Goal: Task Accomplishment & Management: Use online tool/utility

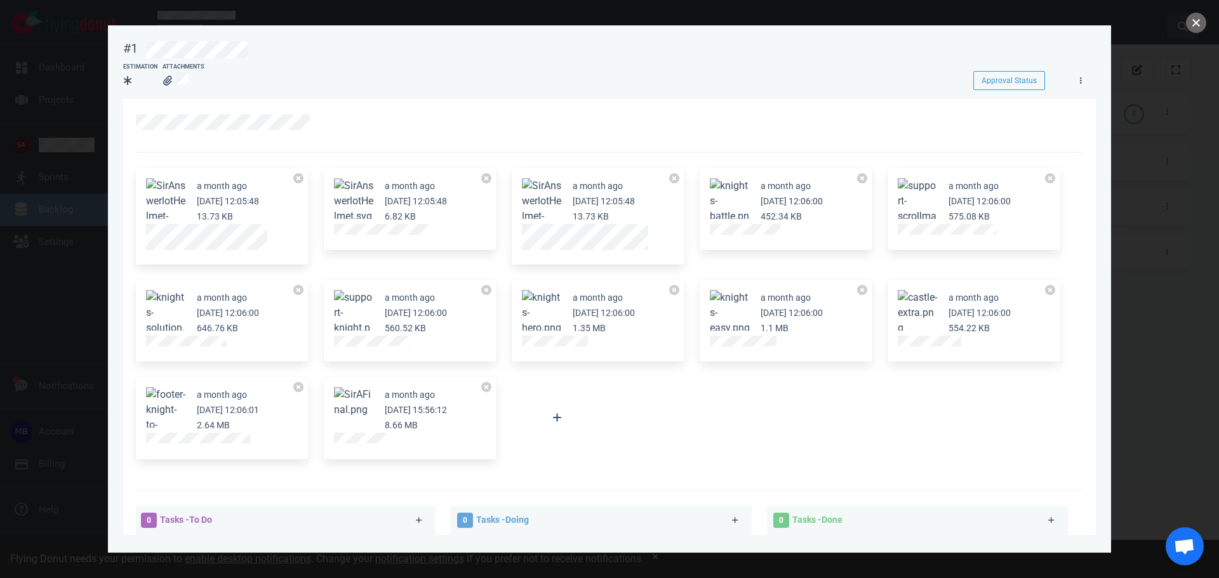
click at [1195, 18] on button "close" at bounding box center [1196, 23] width 20 height 20
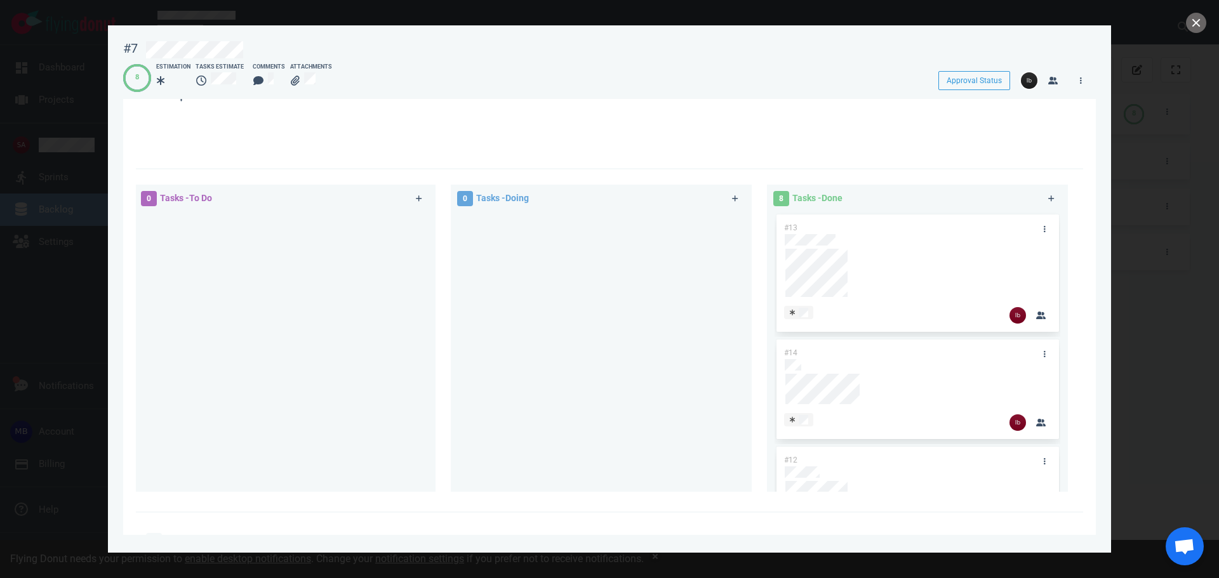
scroll to position [318, 0]
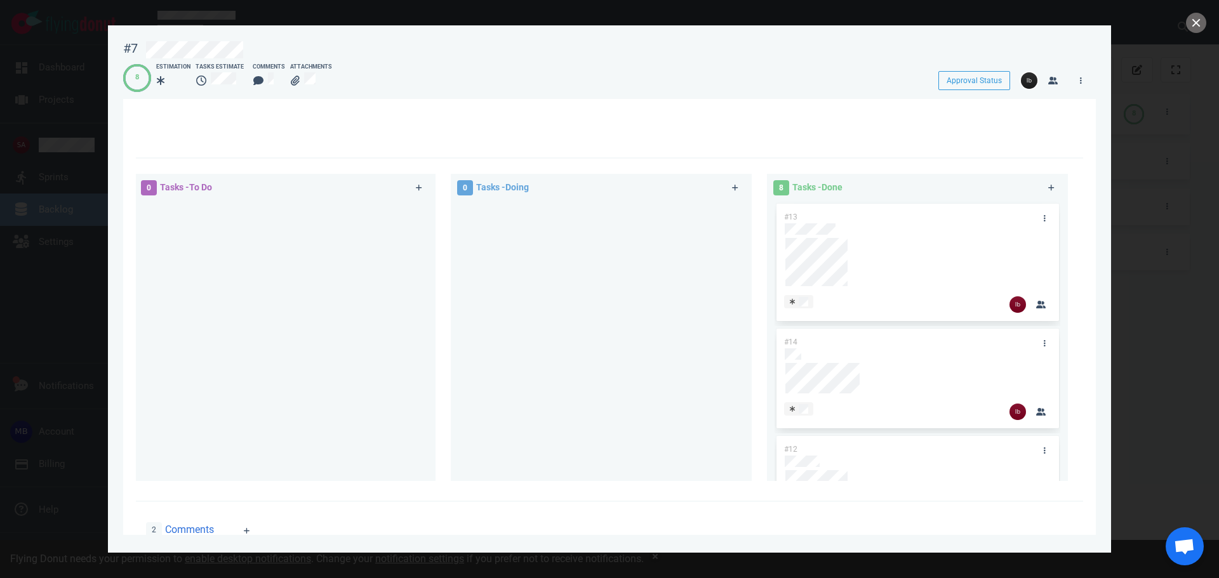
click at [106, 298] on div at bounding box center [609, 289] width 1219 height 578
drag, startPoint x: 88, startPoint y: 236, endPoint x: 105, endPoint y: 218, distance: 24.7
click at [88, 236] on div at bounding box center [609, 289] width 1219 height 578
click at [1184, 23] on div at bounding box center [609, 289] width 1219 height 578
click at [1198, 22] on button "close" at bounding box center [1196, 23] width 20 height 20
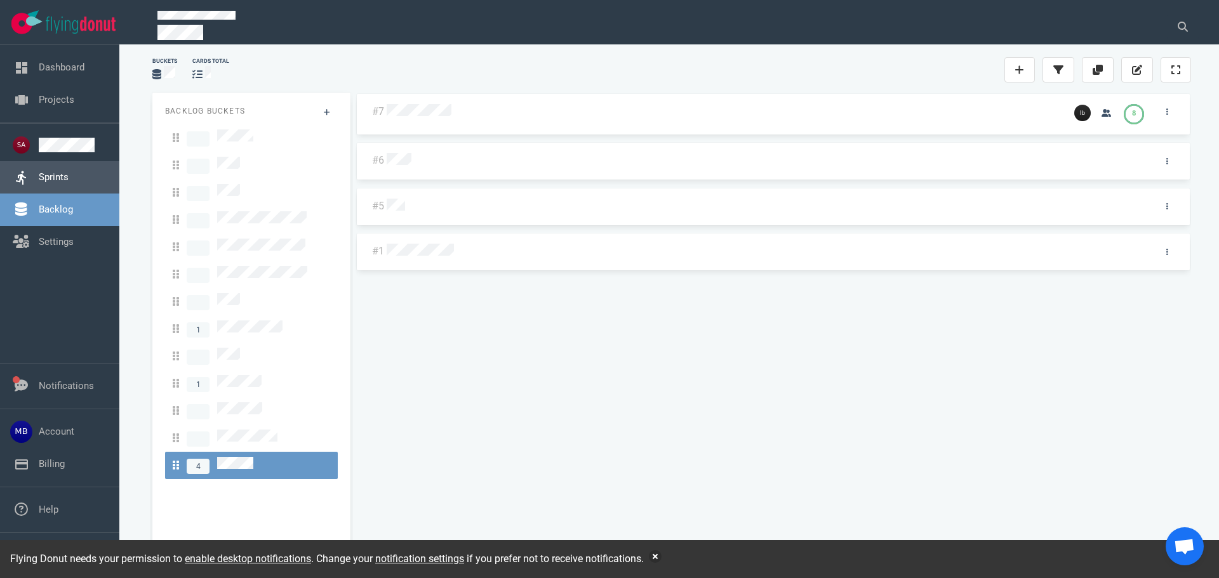
click at [48, 175] on link "Sprints" at bounding box center [54, 176] width 30 height 11
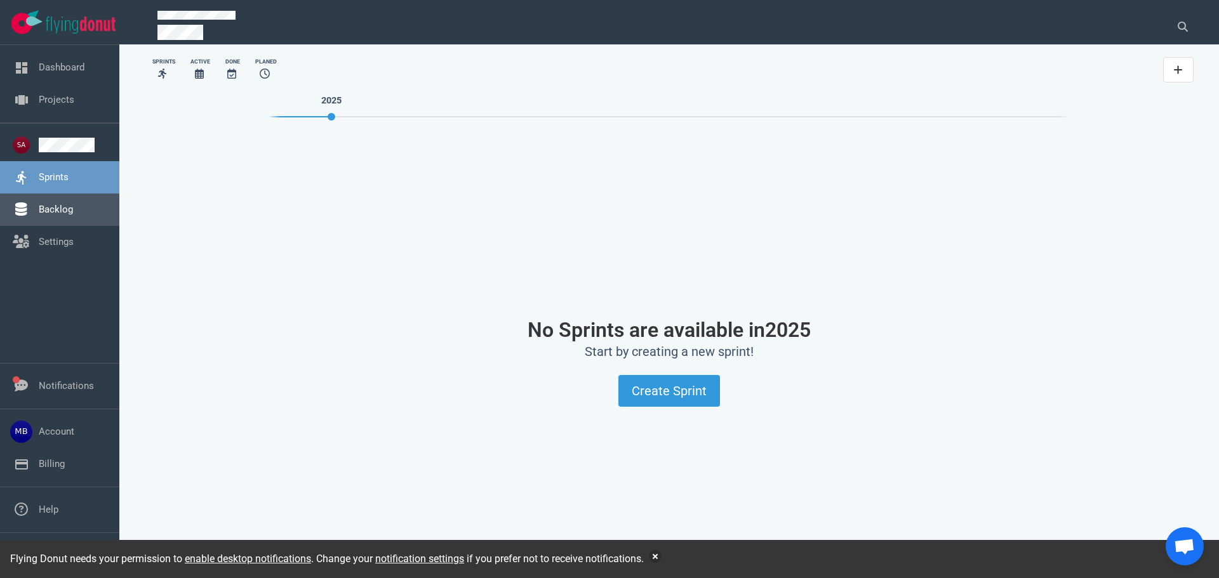
click at [63, 204] on link "Backlog" at bounding box center [56, 209] width 34 height 11
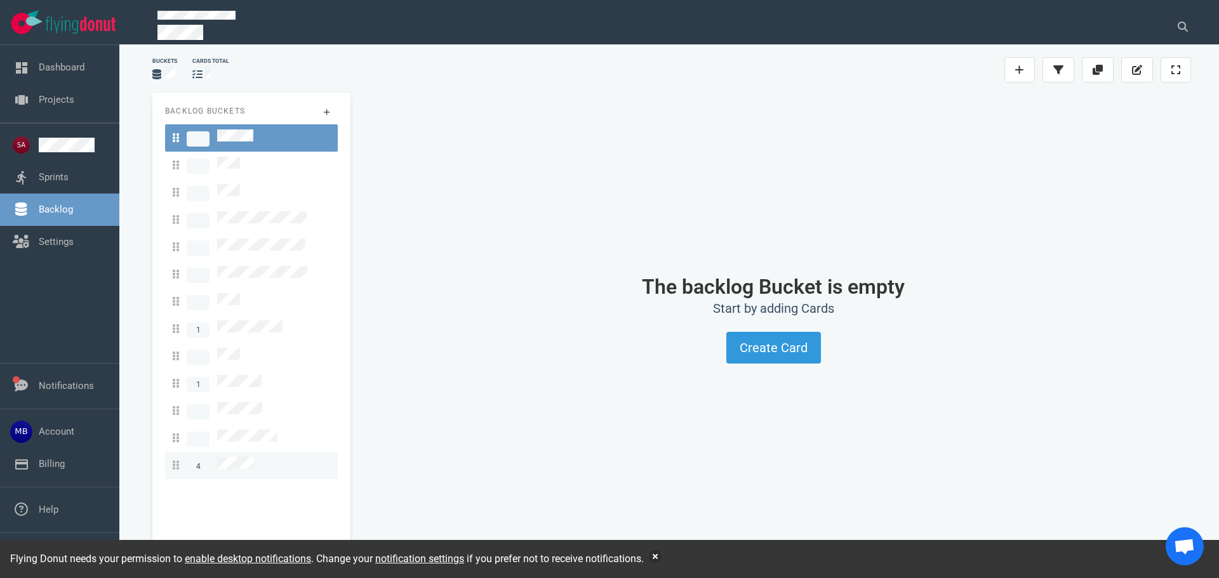
click at [301, 457] on div "4" at bounding box center [251, 465] width 157 height 17
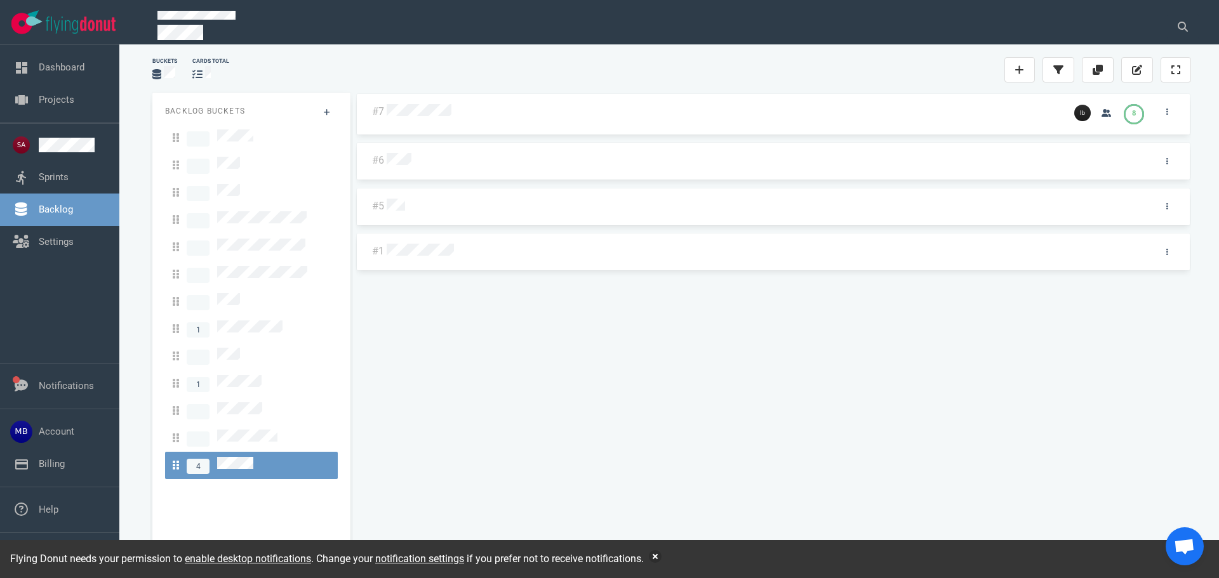
click at [420, 123] on div at bounding box center [724, 112] width 680 height 30
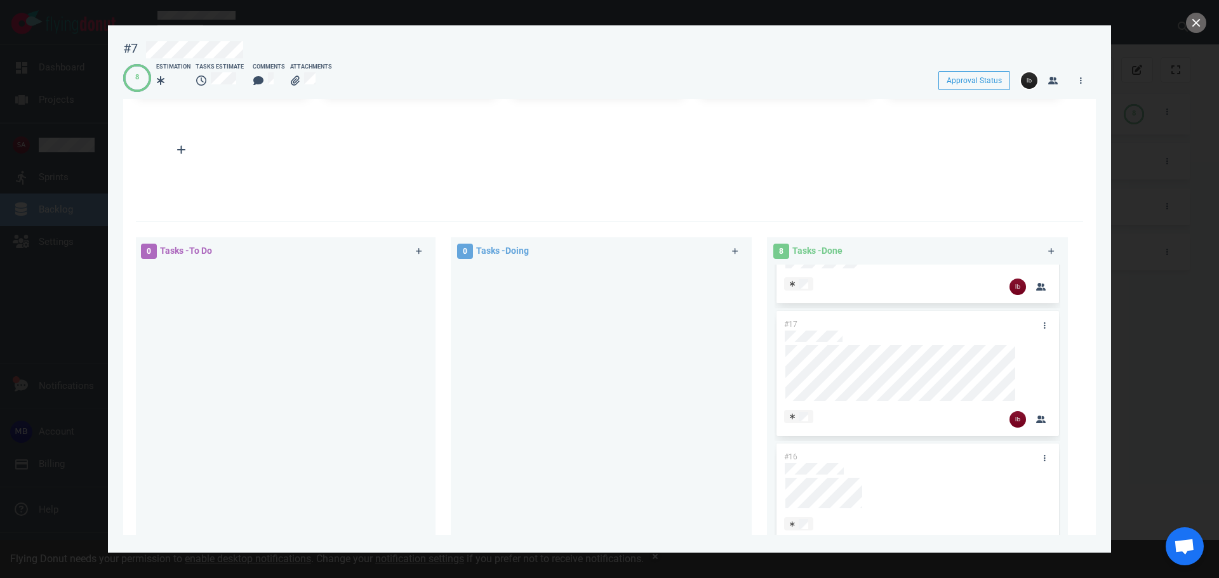
scroll to position [707, 0]
click at [1193, 24] on button "close" at bounding box center [1196, 23] width 20 height 20
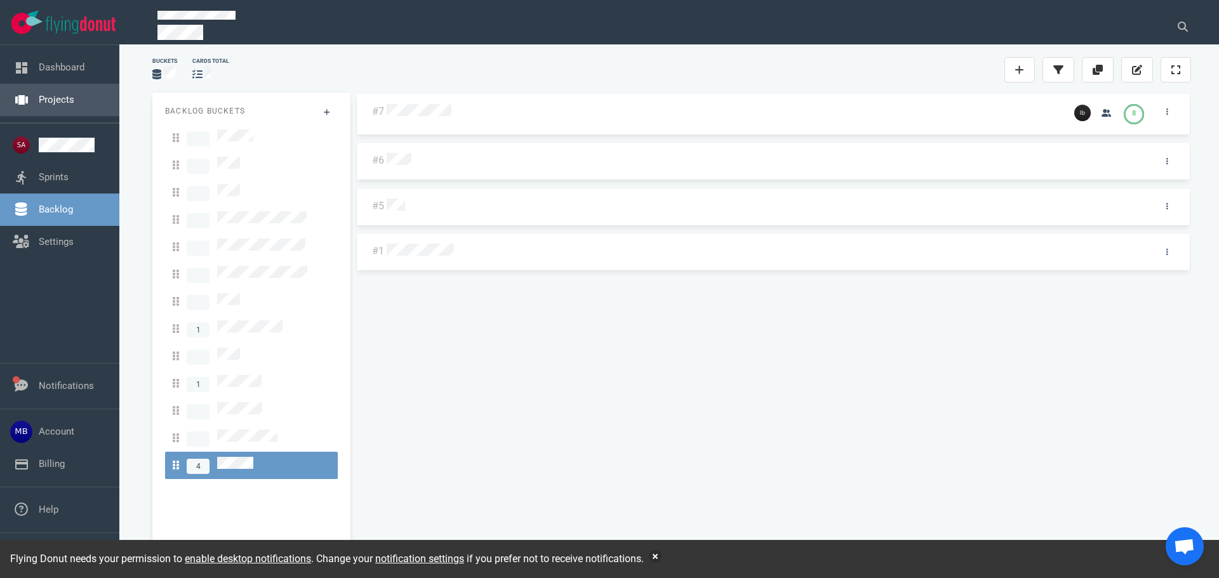
click at [51, 94] on link "Projects" at bounding box center [57, 99] width 36 height 11
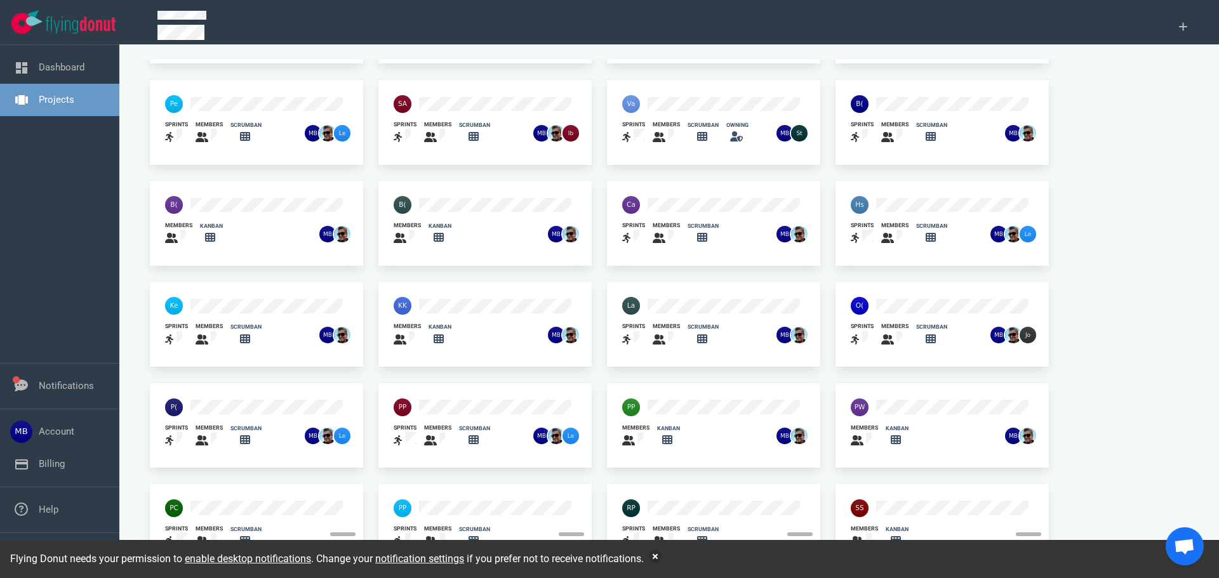
scroll to position [83, 0]
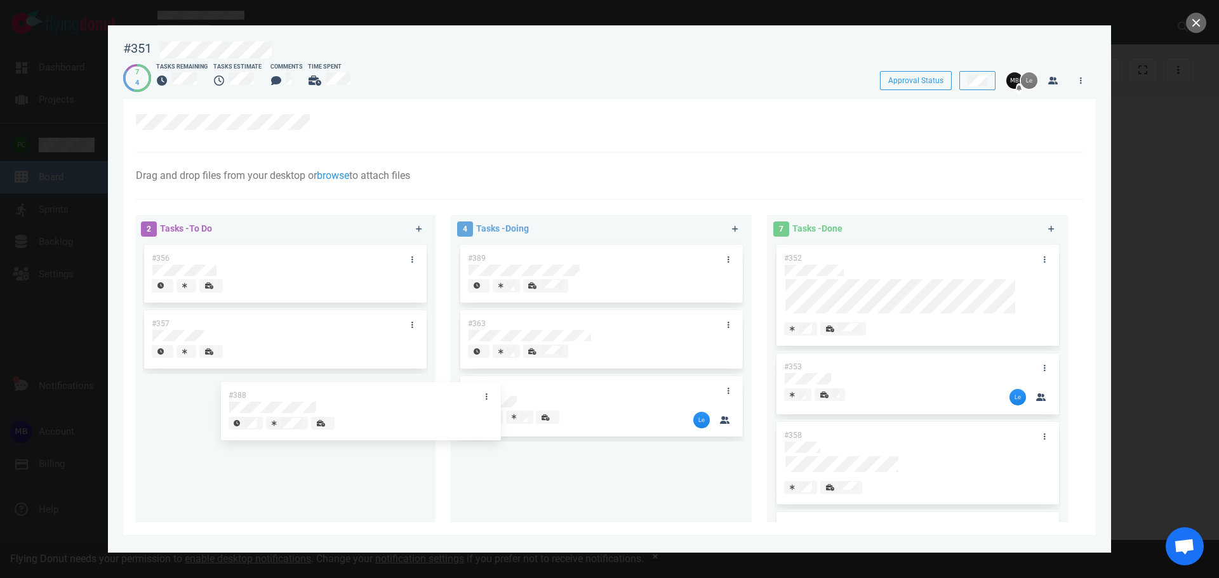
drag, startPoint x: 601, startPoint y: 328, endPoint x: 363, endPoint y: 401, distance: 248.9
click at [363, 401] on div "2 Tasks - To Do #356 #357 4 Tasks - Doing #389 #388 #363 #355 #388 7 Tasks - Do…" at bounding box center [605, 371] width 955 height 327
click at [726, 327] on link at bounding box center [728, 326] width 20 height 16
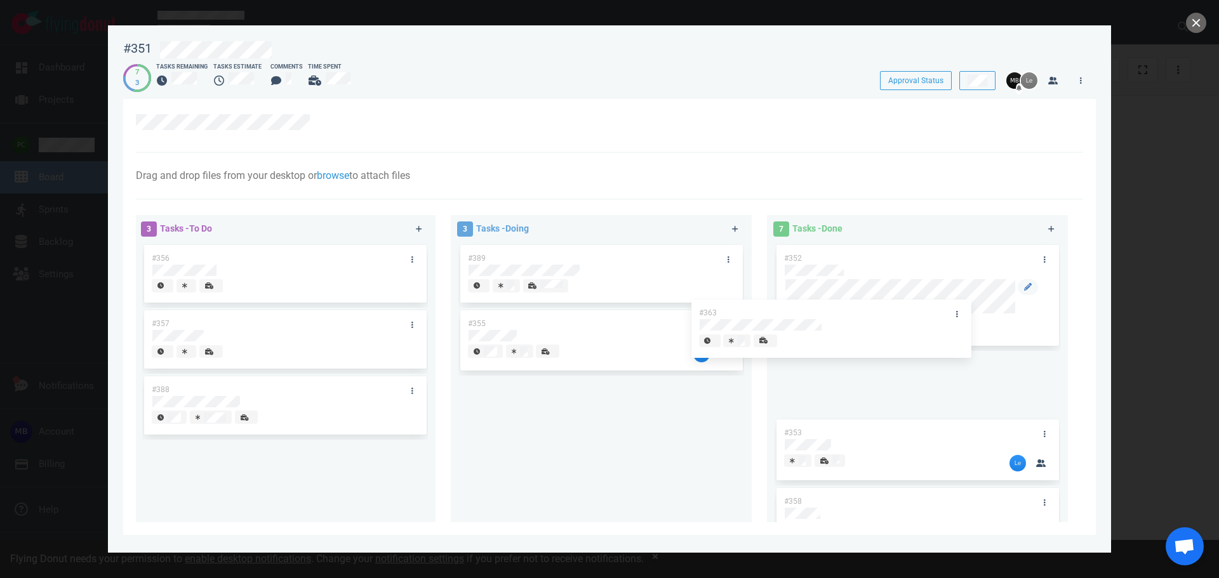
drag, startPoint x: 672, startPoint y: 328, endPoint x: 905, endPoint y: 318, distance: 232.7
click at [905, 318] on div "3 Tasks - To Do #356 #357 #388 3 Tasks - Doing #389 #363 #355 #363 7 Tasks - Do…" at bounding box center [605, 371] width 955 height 327
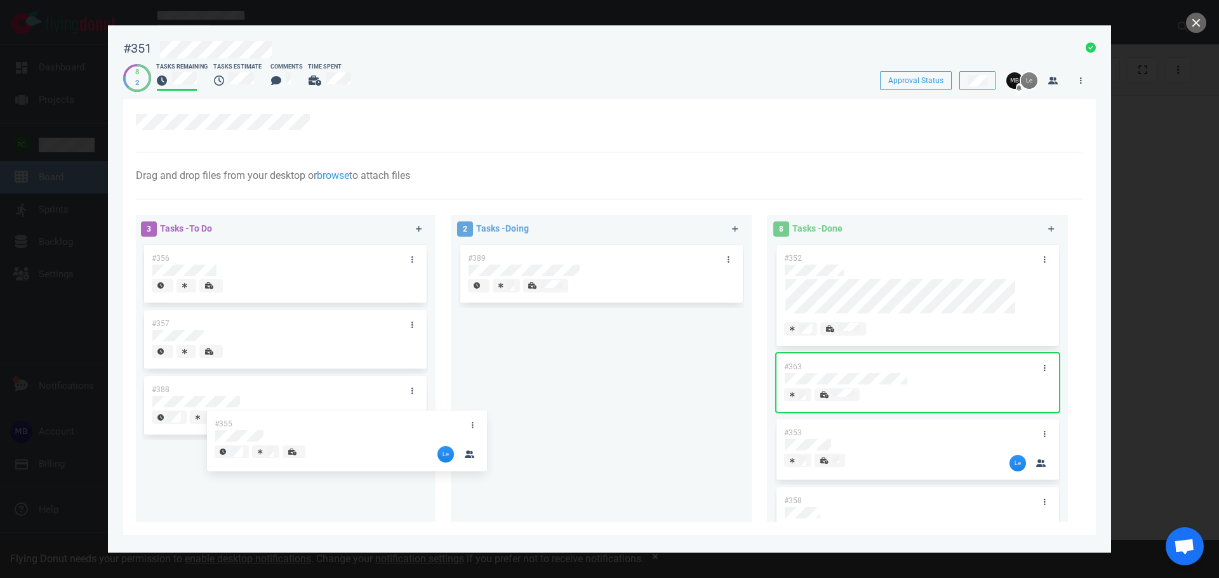
drag, startPoint x: 561, startPoint y: 351, endPoint x: 359, endPoint y: 420, distance: 213.5
click at [344, 443] on div "3 Tasks - To Do #356 #357 #388 2 Tasks - Doing #389 #355 #355 8 Tasks - Done #3…" at bounding box center [605, 371] width 955 height 327
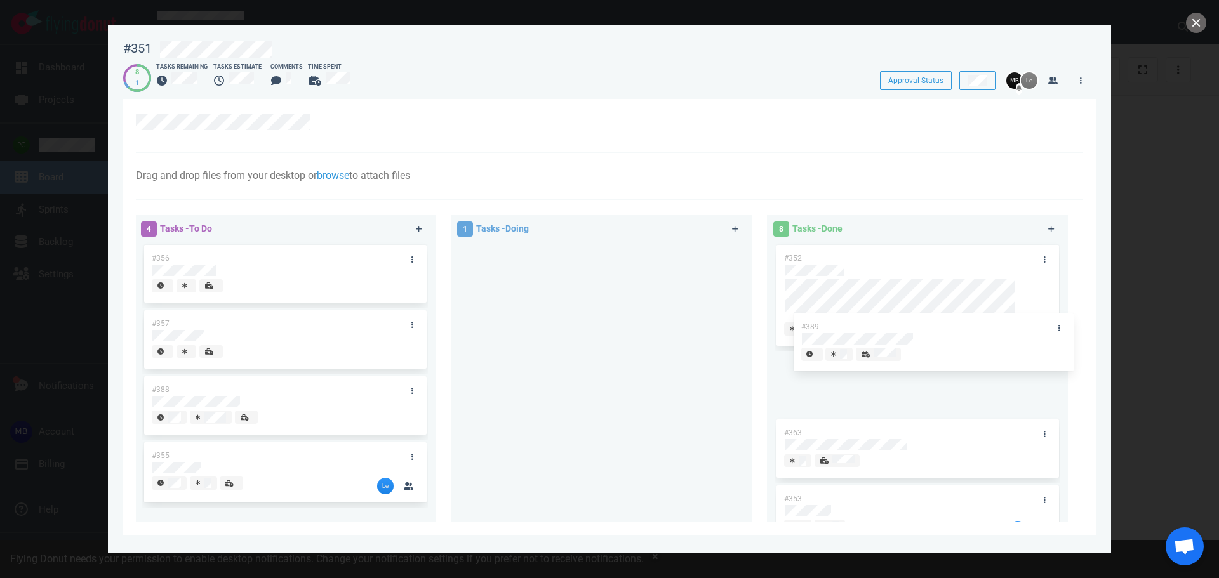
drag, startPoint x: 754, startPoint y: 294, endPoint x: 902, endPoint y: 329, distance: 152.6
click at [902, 329] on div "4 Tasks - To Do #356 #357 #388 #355 1 Tasks - Doing #389 #389 8 Tasks - Done #3…" at bounding box center [605, 371] width 955 height 327
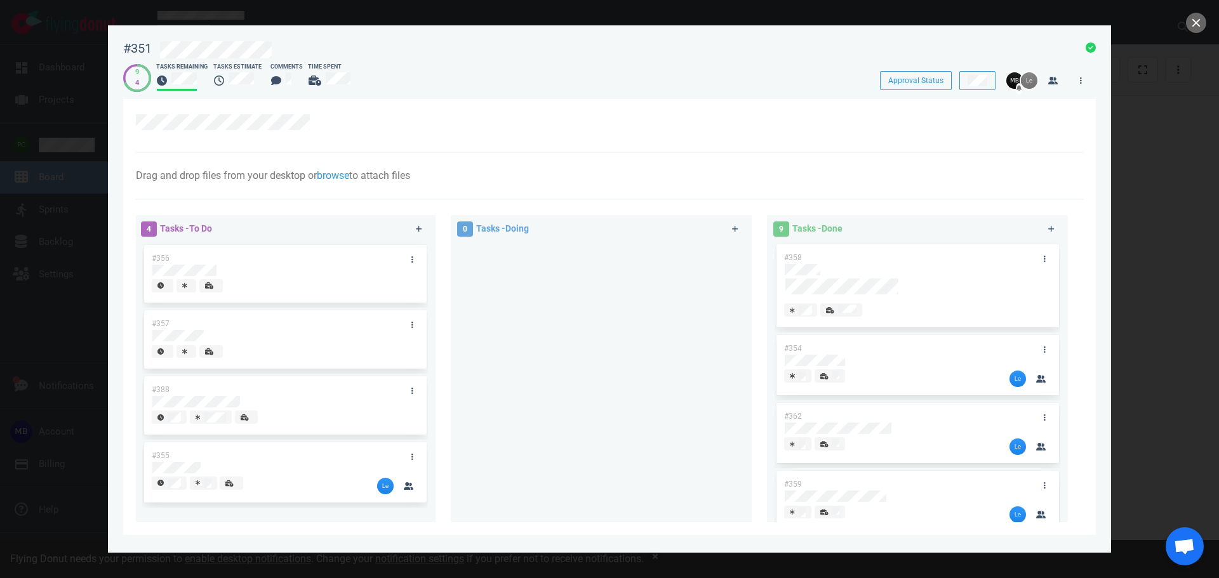
scroll to position [318, 0]
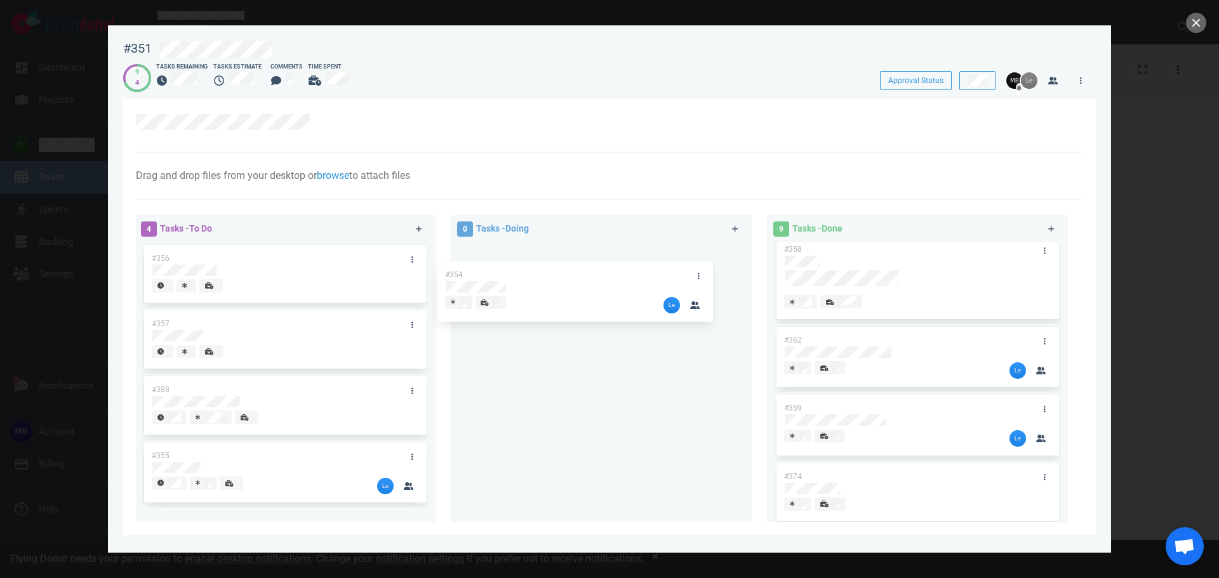
drag, startPoint x: 685, startPoint y: 343, endPoint x: 621, endPoint y: 279, distance: 90.3
click at [621, 279] on div "4 Tasks - To Do #356 #357 #388 #355 0 Tasks - Doing 9 Tasks - Done #352 #389 #3…" at bounding box center [605, 371] width 955 height 327
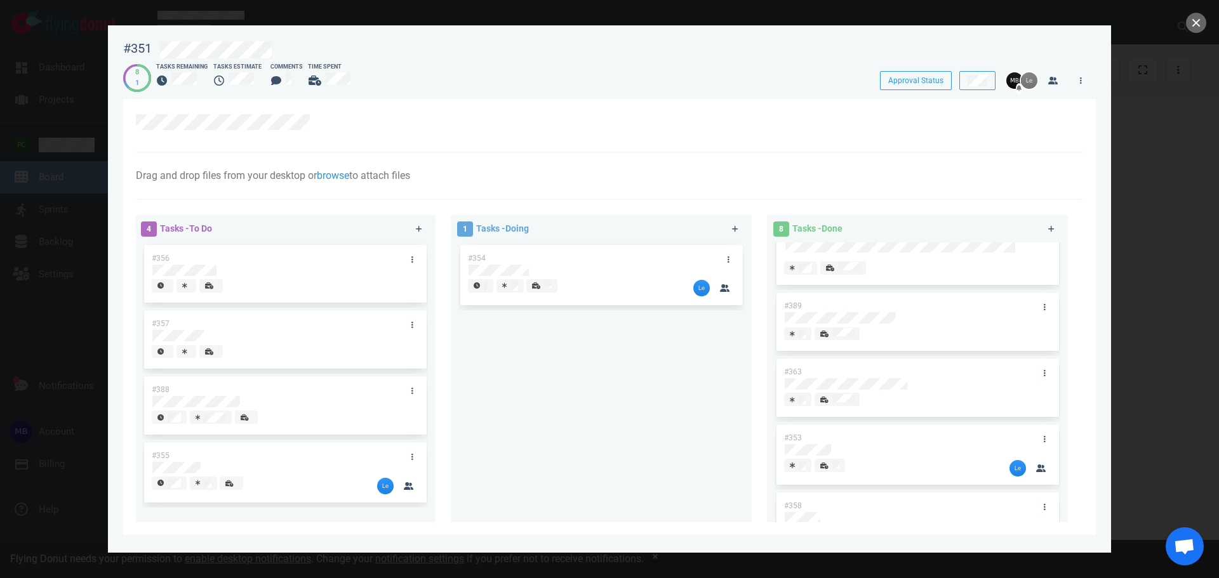
scroll to position [0, 0]
